Goal: Transaction & Acquisition: Purchase product/service

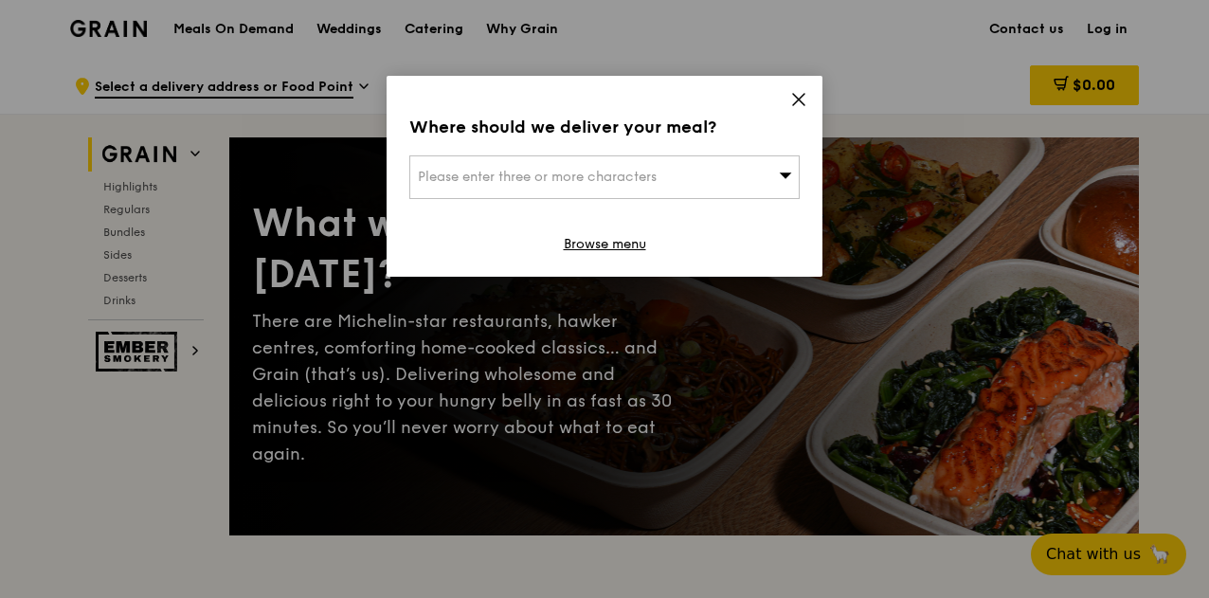
click at [793, 102] on icon at bounding box center [798, 99] width 17 height 17
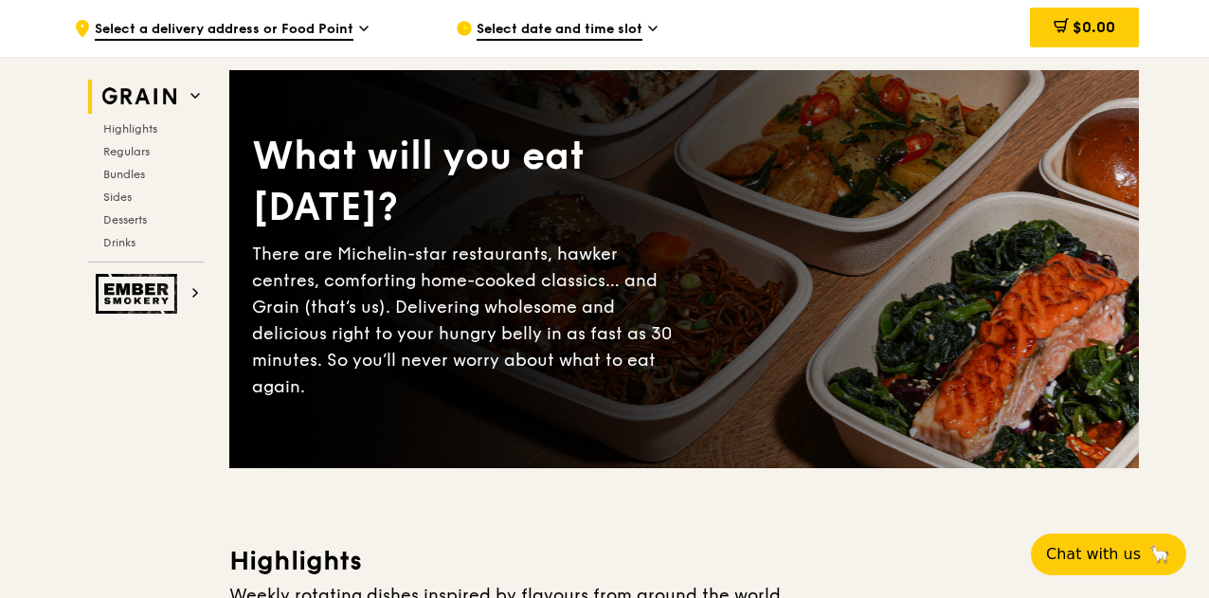
scroll to position [95, 0]
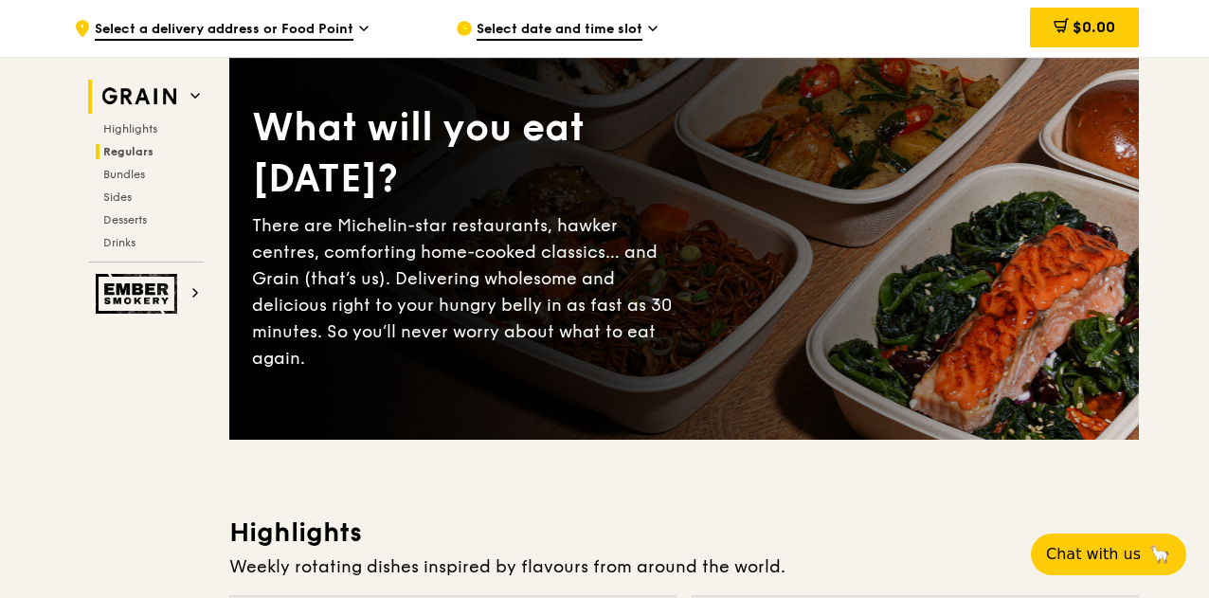
click at [139, 154] on span "Regulars" at bounding box center [128, 151] width 50 height 13
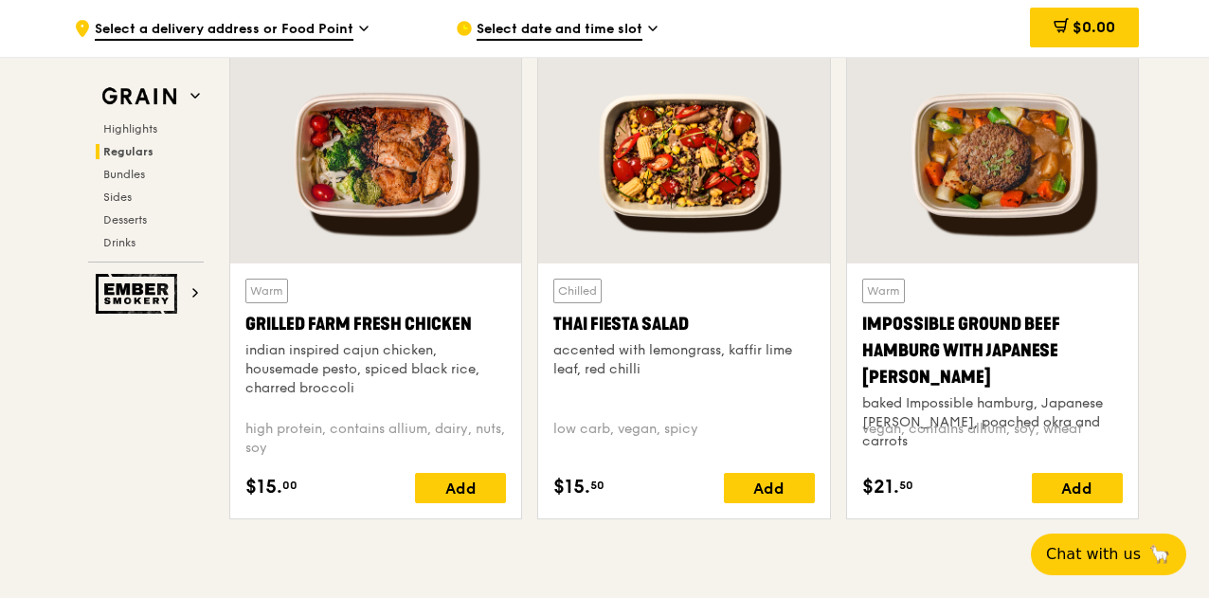
scroll to position [2286, 0]
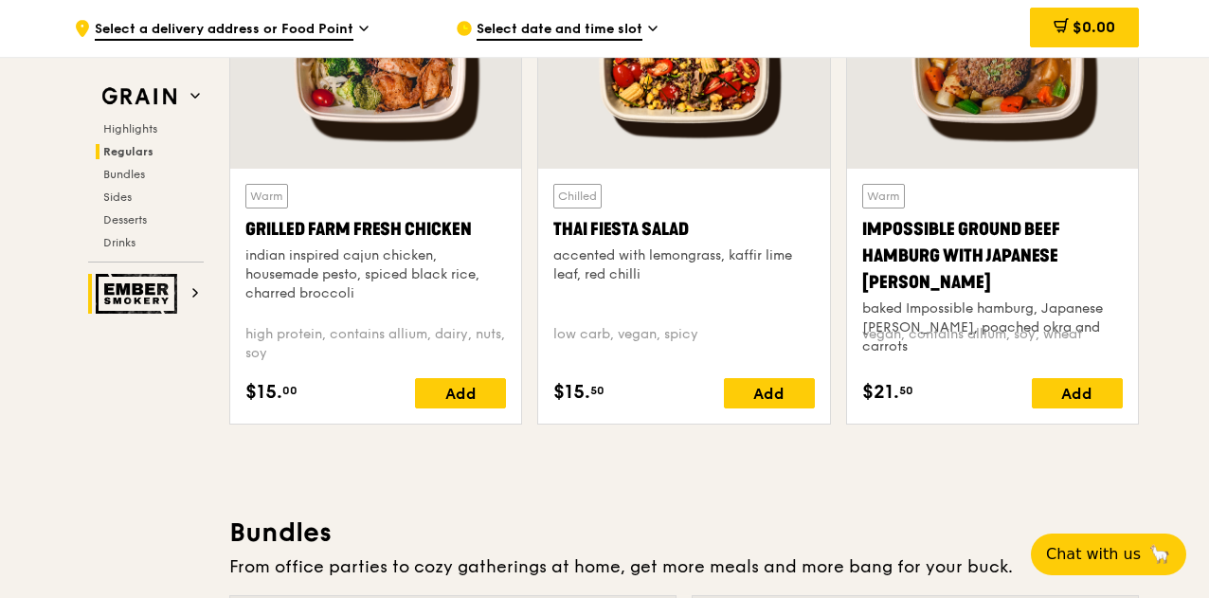
click at [188, 299] on h2 "Ember Smokery" at bounding box center [146, 294] width 116 height 40
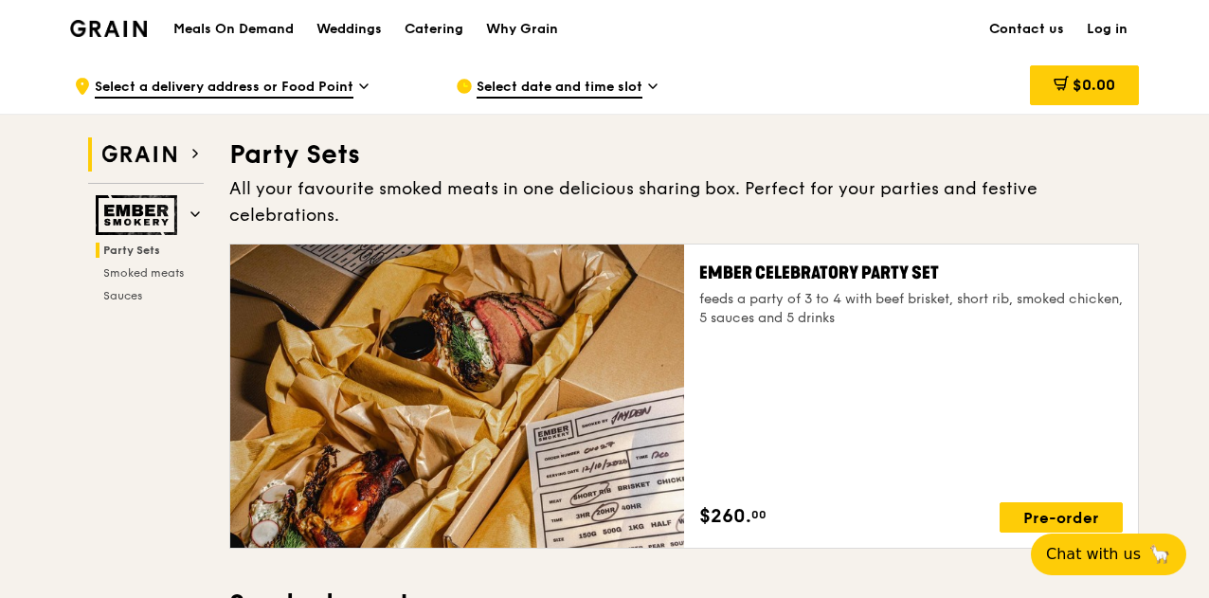
click at [176, 147] on img at bounding box center [139, 154] width 87 height 34
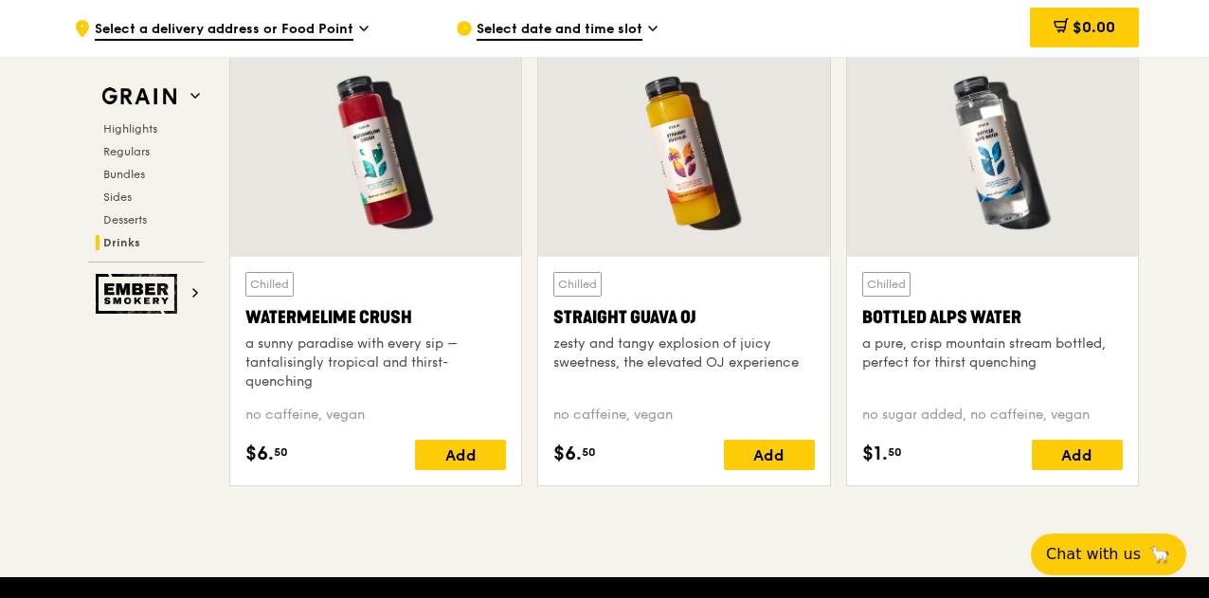
scroll to position [7356, 0]
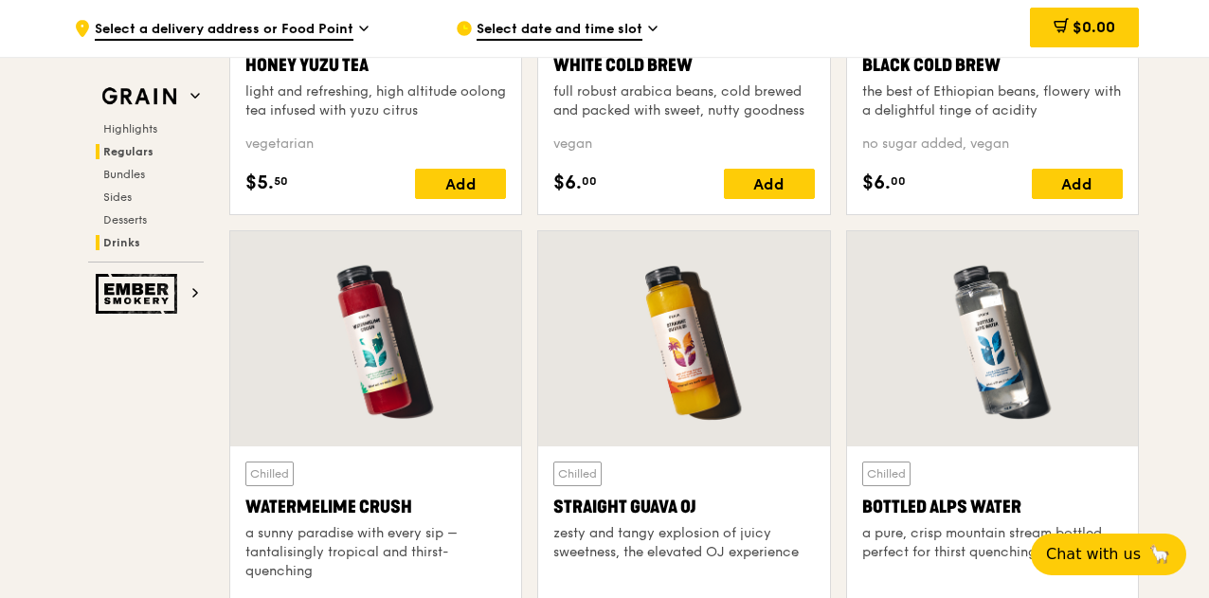
click at [142, 155] on span "Regulars" at bounding box center [128, 151] width 50 height 13
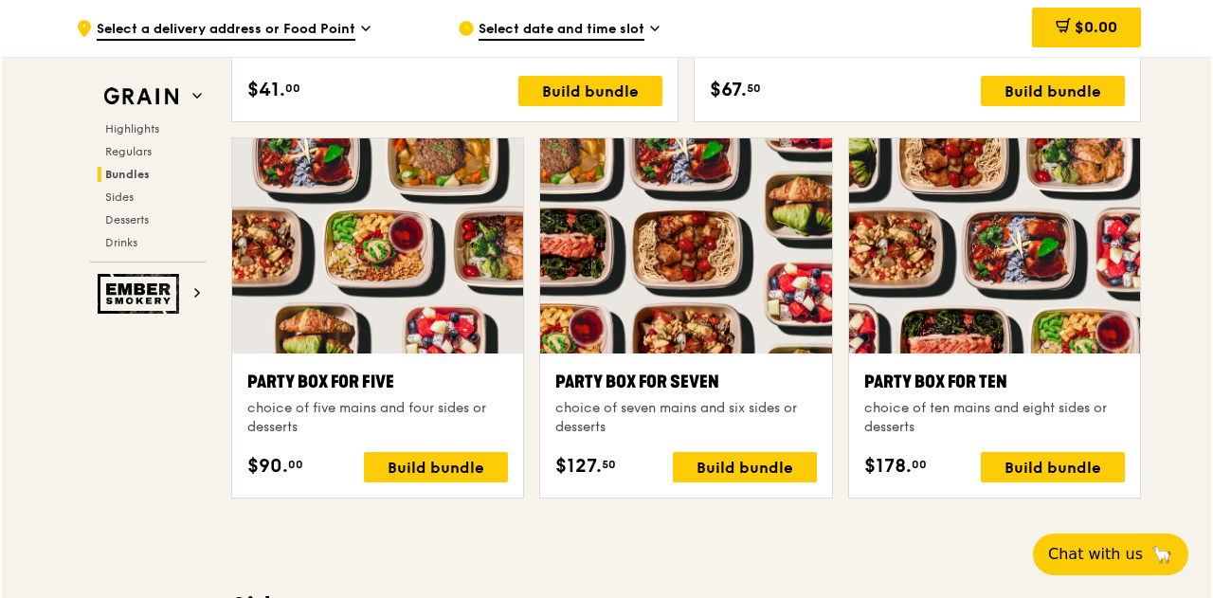
scroll to position [3707, 0]
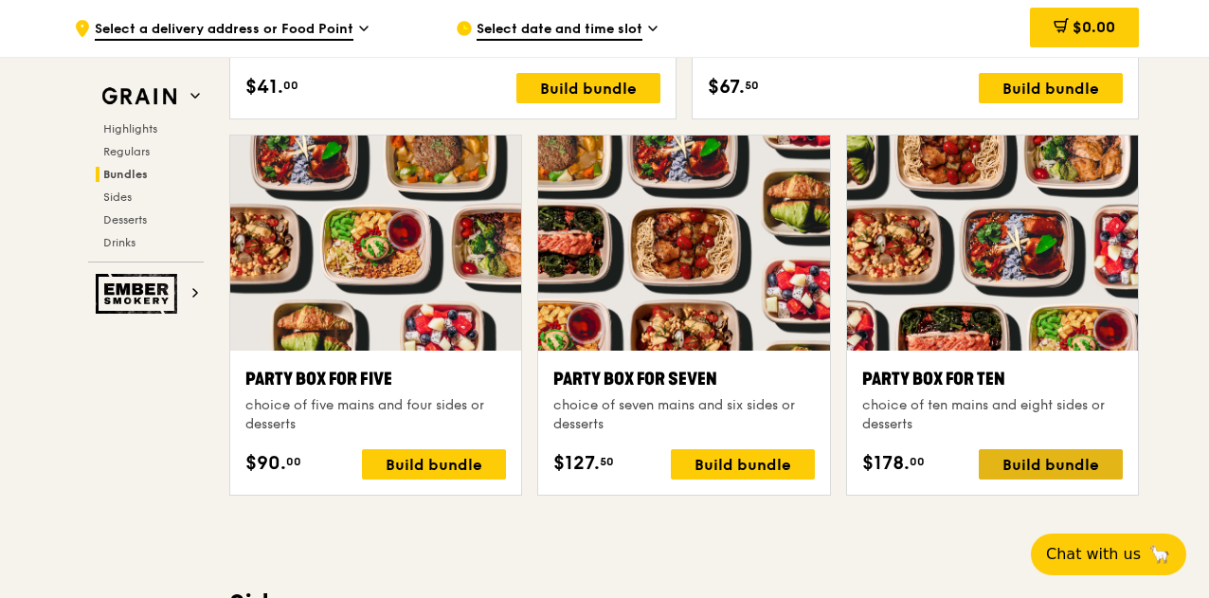
click at [998, 465] on div "Build bundle" at bounding box center [1051, 464] width 144 height 30
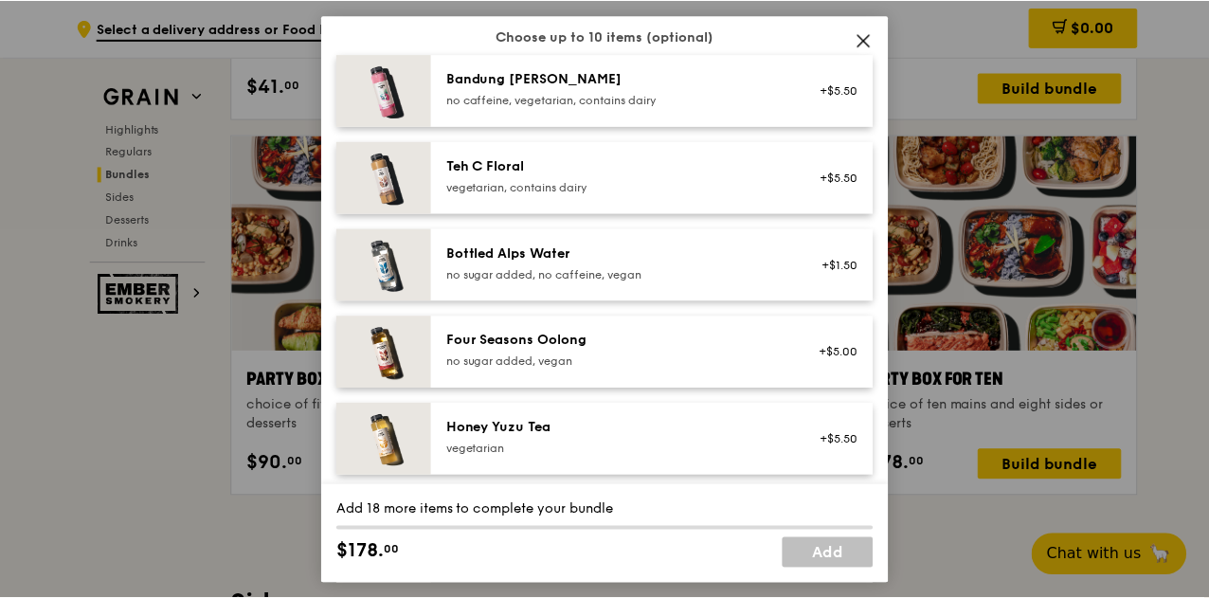
scroll to position [2342, 0]
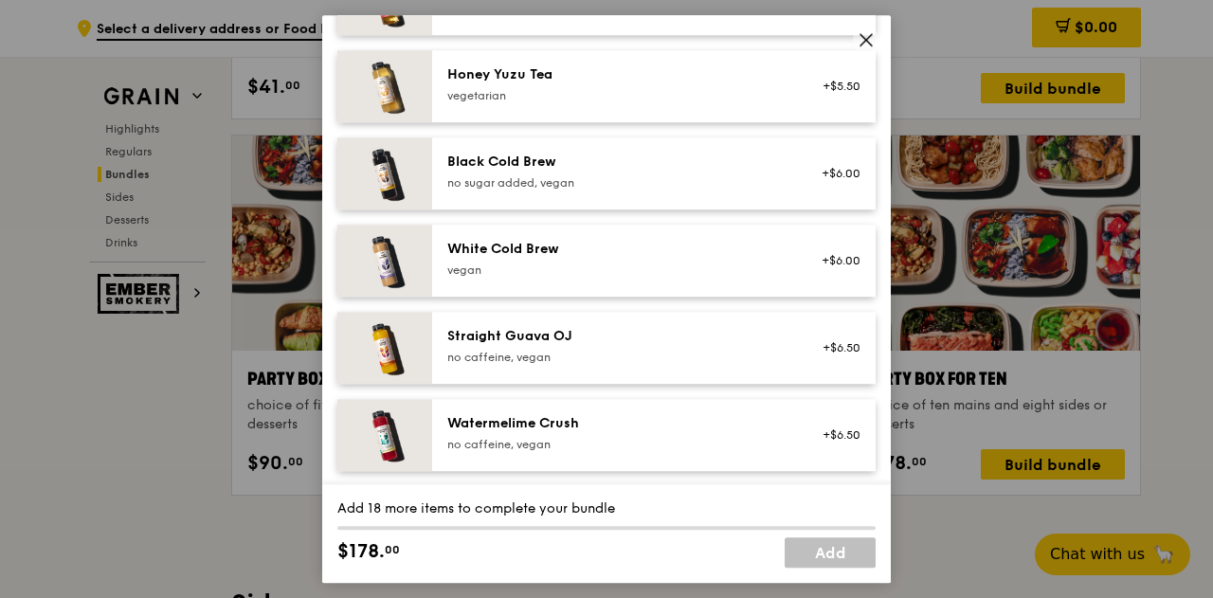
click at [864, 39] on icon at bounding box center [865, 39] width 11 height 11
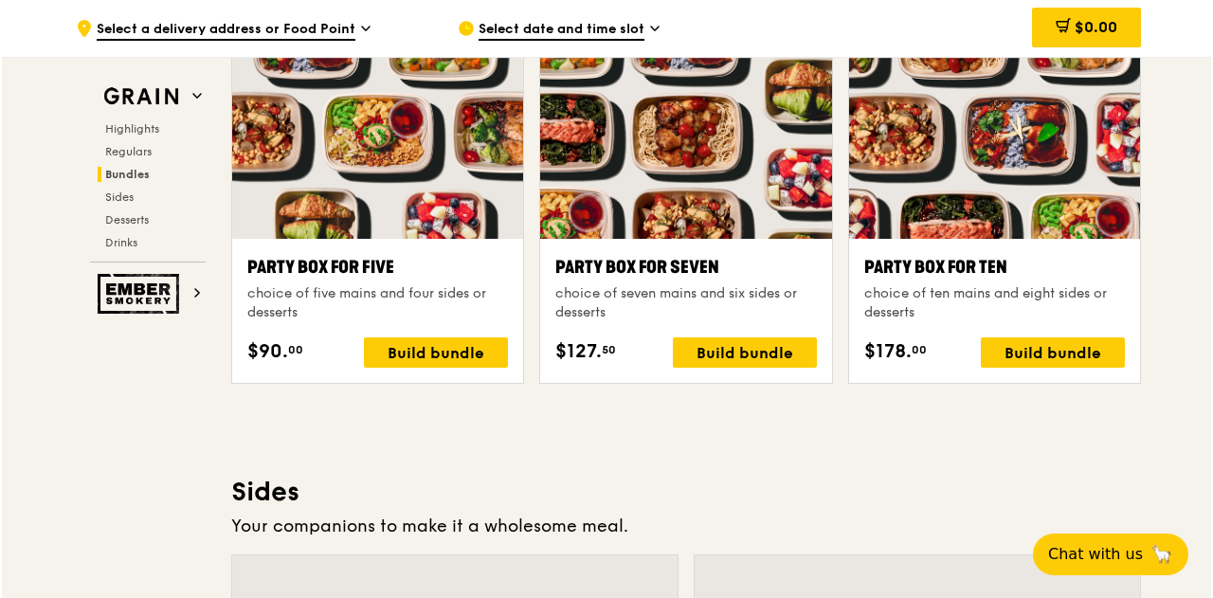
scroll to position [3896, 0]
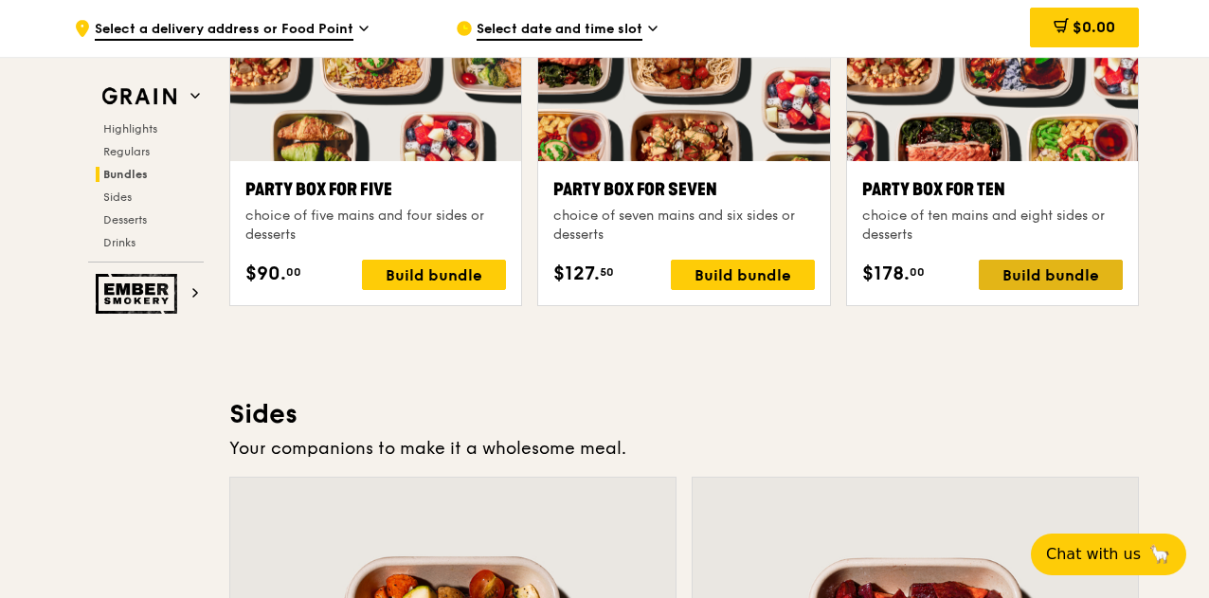
click at [1015, 270] on div "Build bundle" at bounding box center [1051, 275] width 144 height 30
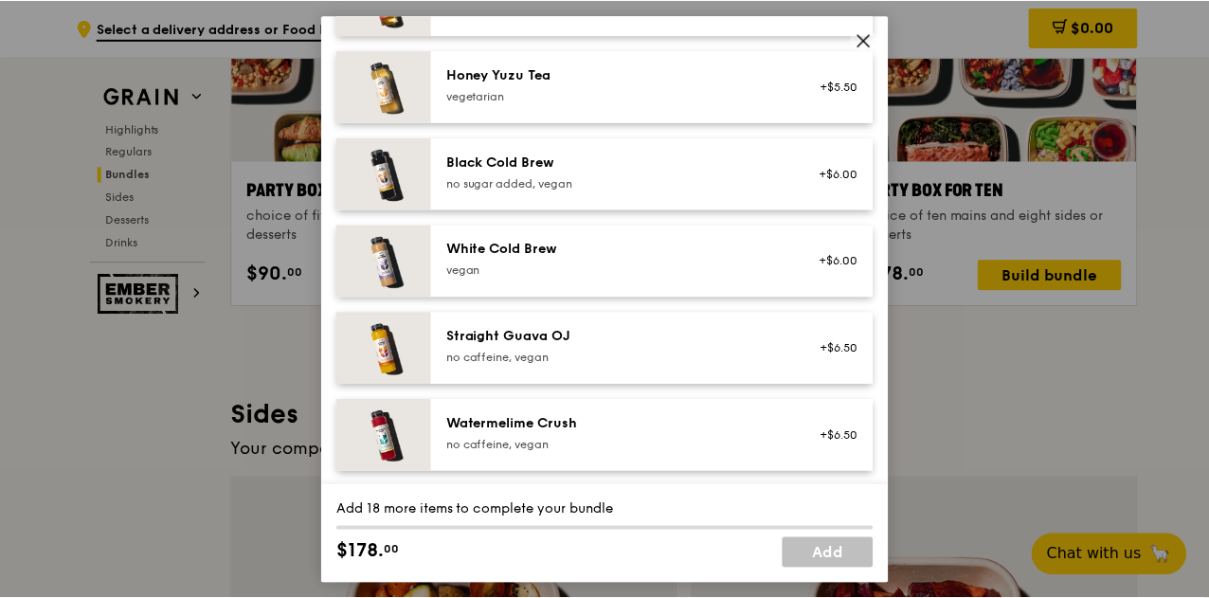
scroll to position [1679, 0]
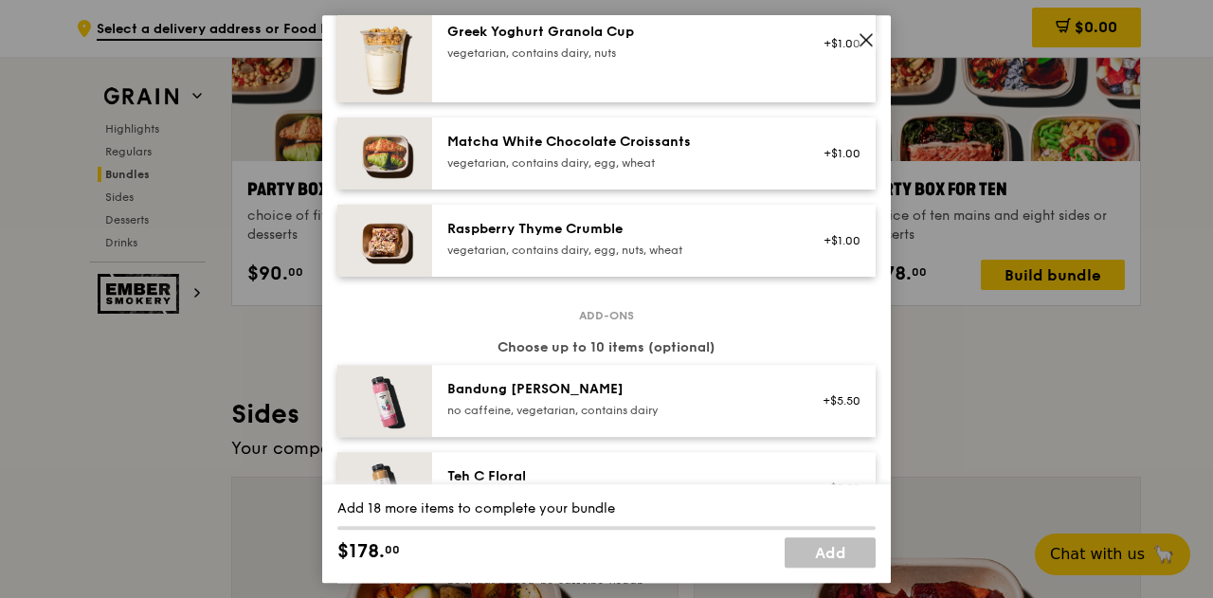
click at [863, 48] on span at bounding box center [865, 42] width 17 height 21
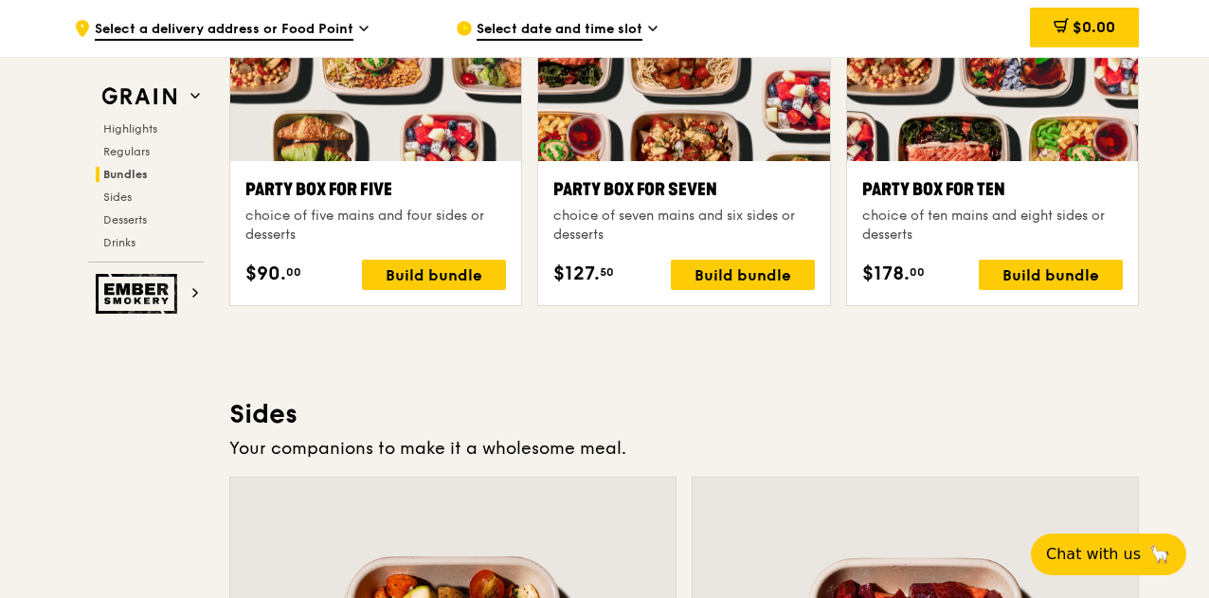
click at [345, 24] on span "Select a delivery address or Food Point" at bounding box center [224, 30] width 259 height 21
